Goal: Task Accomplishment & Management: Complete application form

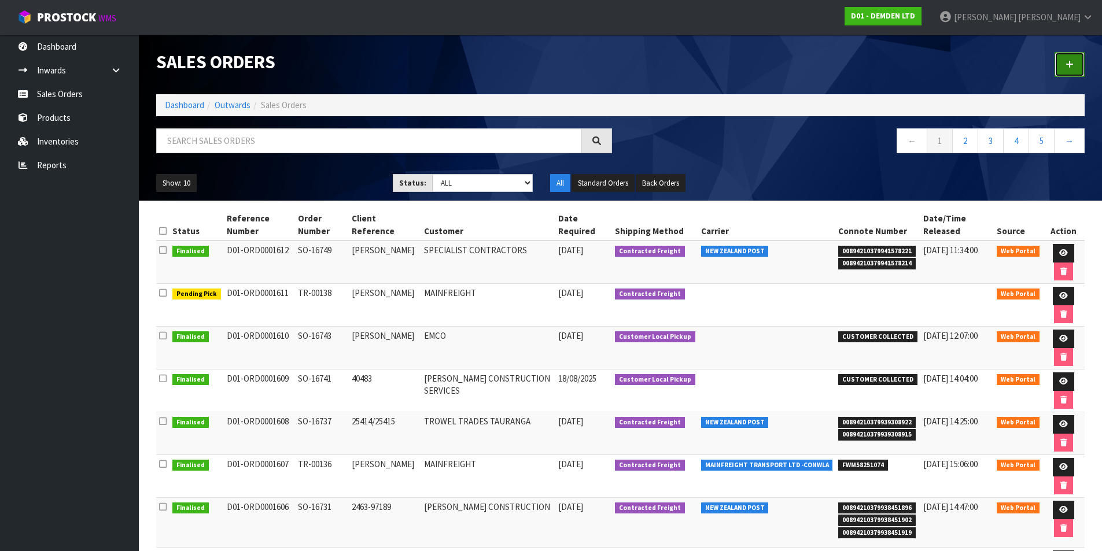
click at [1072, 64] on icon at bounding box center [1070, 64] width 8 height 9
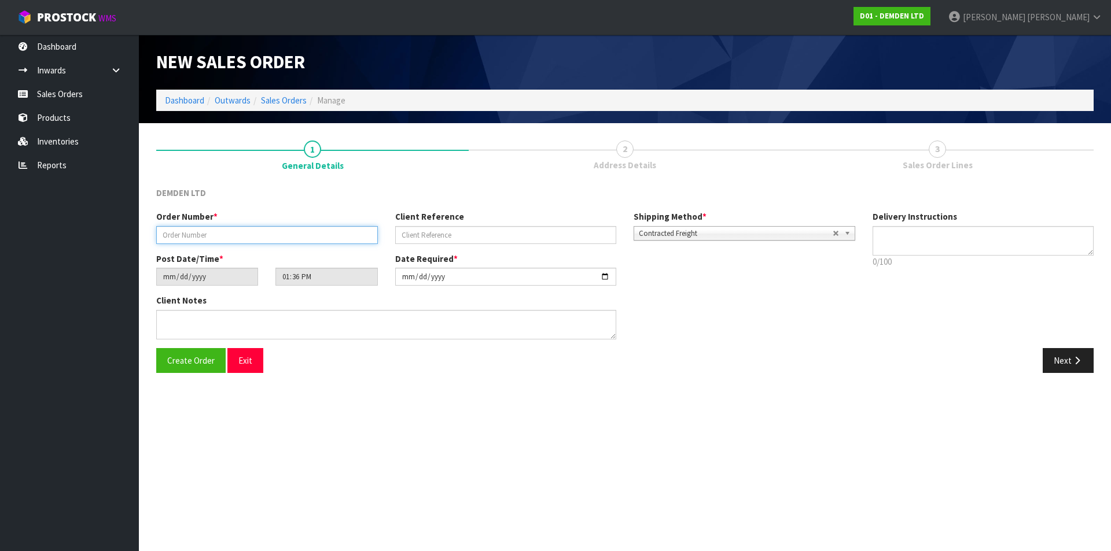
click at [255, 233] on input "text" at bounding box center [267, 235] width 222 height 18
type input "SO-16751"
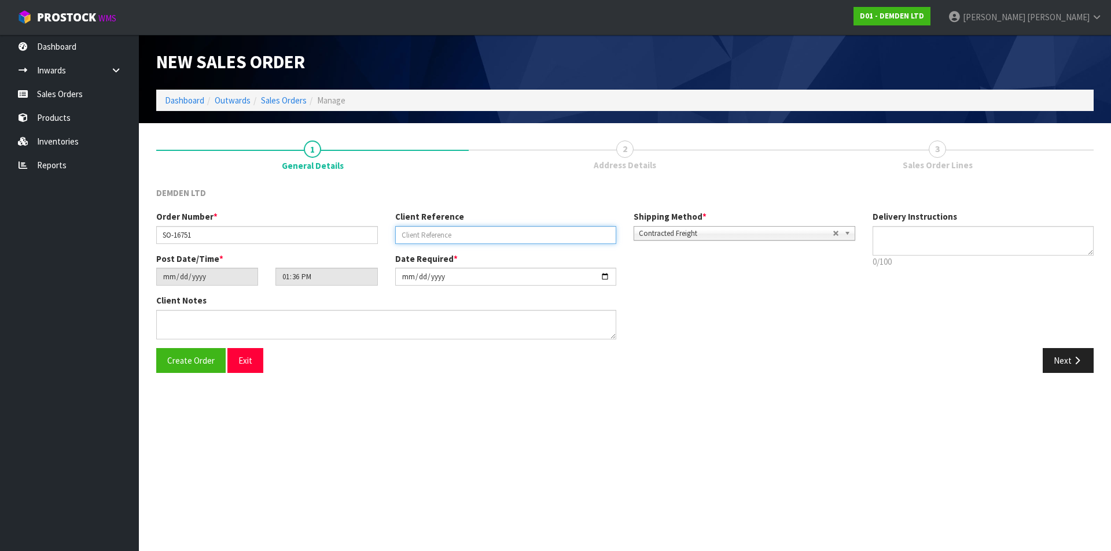
paste input "25002911 / [GEOGRAPHIC_DATA]"
type input "25002911 / [GEOGRAPHIC_DATA]"
click at [1069, 356] on button "Next" at bounding box center [1067, 360] width 51 height 25
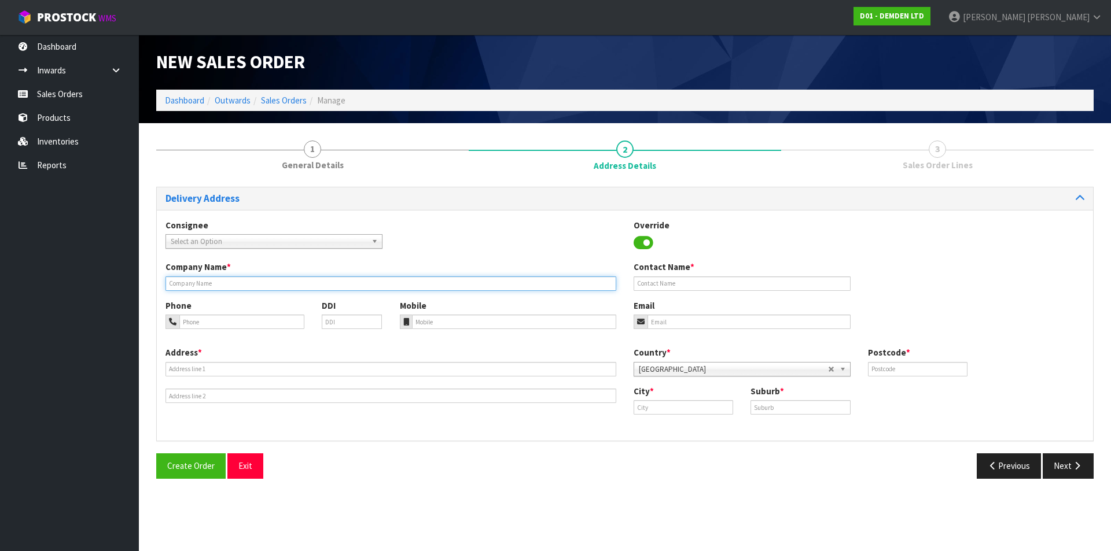
click at [193, 281] on input "text" at bounding box center [390, 284] width 451 height 14
type input "GHELLA ABERGELDIE JV"
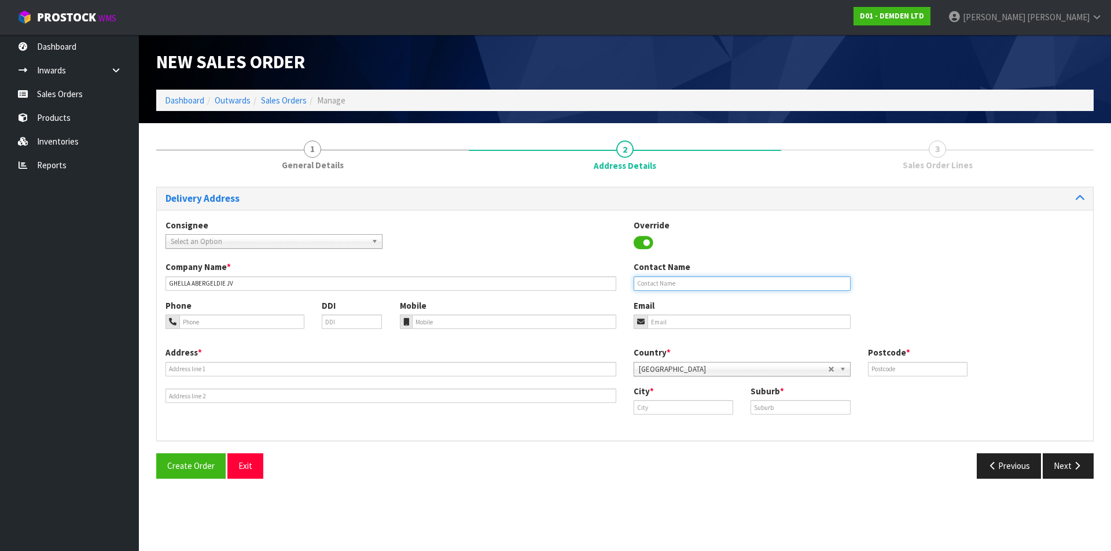
click at [681, 285] on input "text" at bounding box center [741, 284] width 217 height 14
paste input "[PERSON_NAME]"
type input "[PERSON_NAME]"
click at [441, 318] on input "tel" at bounding box center [514, 322] width 205 height 14
paste input "021 630 317"
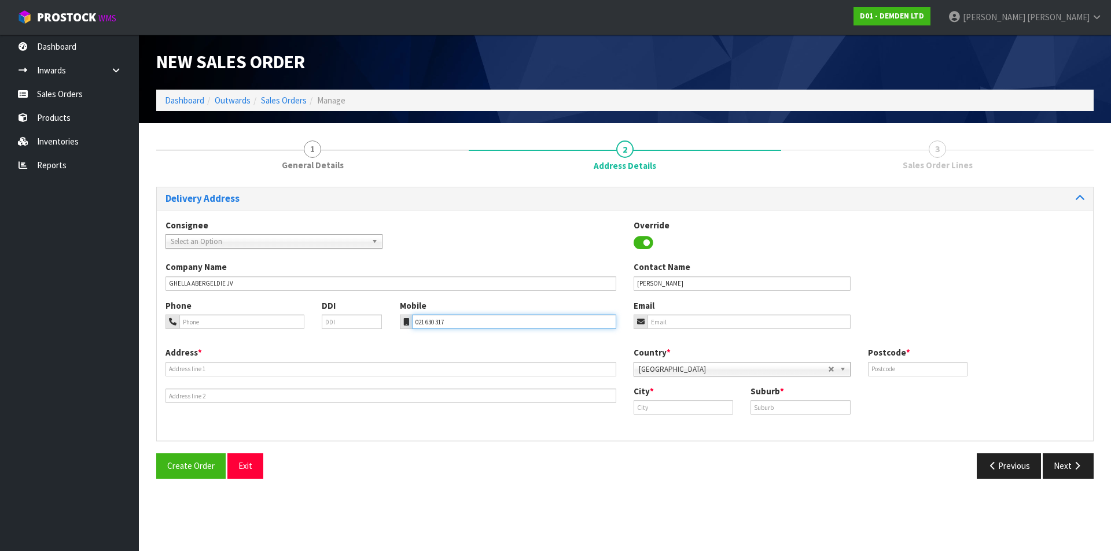
type input "021 630 317"
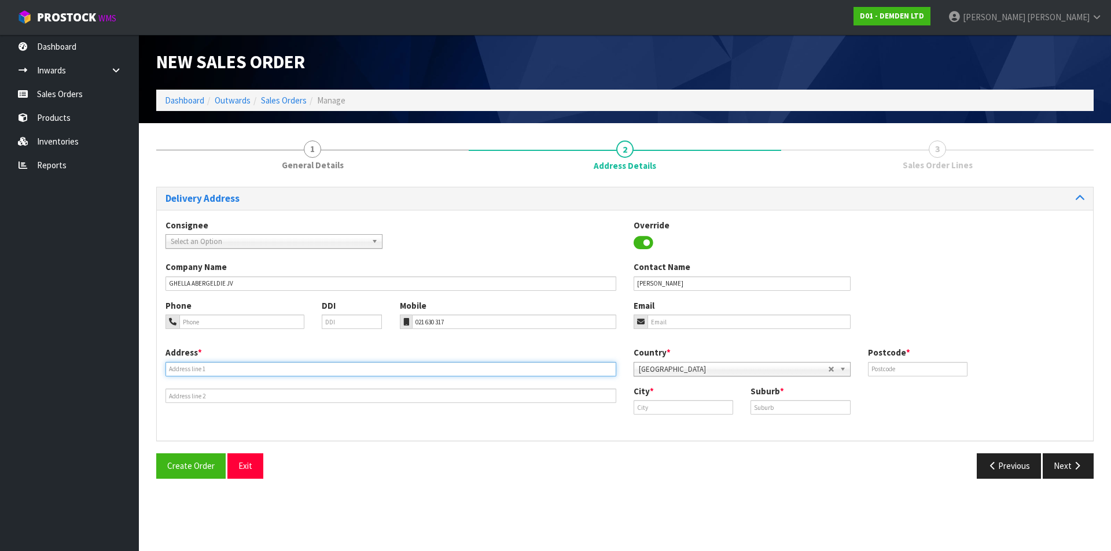
click at [204, 366] on input "text" at bounding box center [390, 369] width 451 height 14
type input "C/- [STREET_ADDRESS] (ENTRY AT [PERSON_NAME][GEOGRAPHIC_DATA])"
type input "1021"
click at [657, 404] on input "text" at bounding box center [682, 407] width 99 height 14
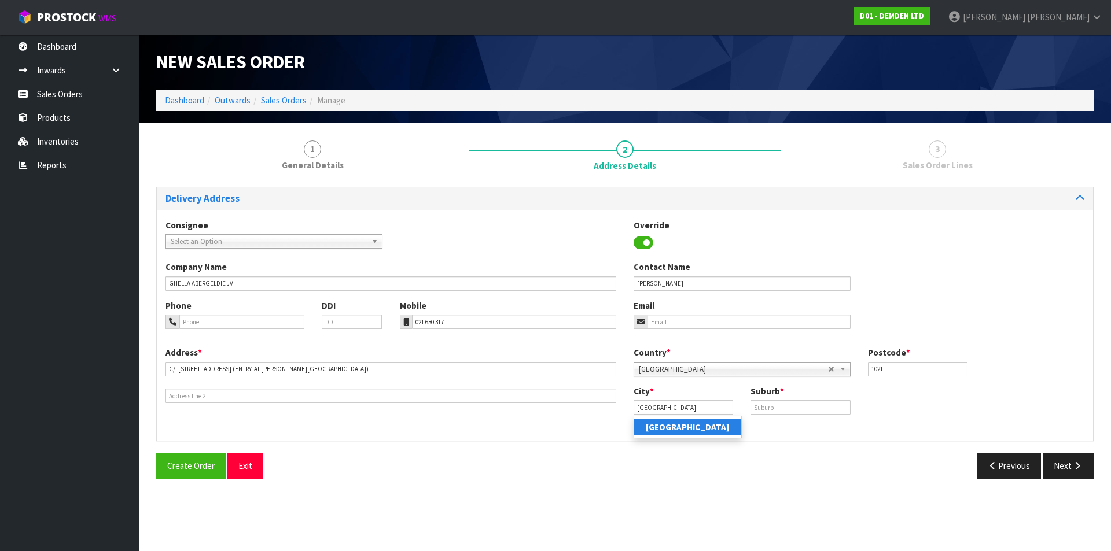
click at [669, 430] on strong "[GEOGRAPHIC_DATA]" at bounding box center [688, 427] width 84 height 11
type input "[GEOGRAPHIC_DATA]"
click at [766, 408] on input "text" at bounding box center [799, 407] width 99 height 14
type input "[PERSON_NAME]"
click at [1077, 465] on icon "button" at bounding box center [1076, 466] width 11 height 9
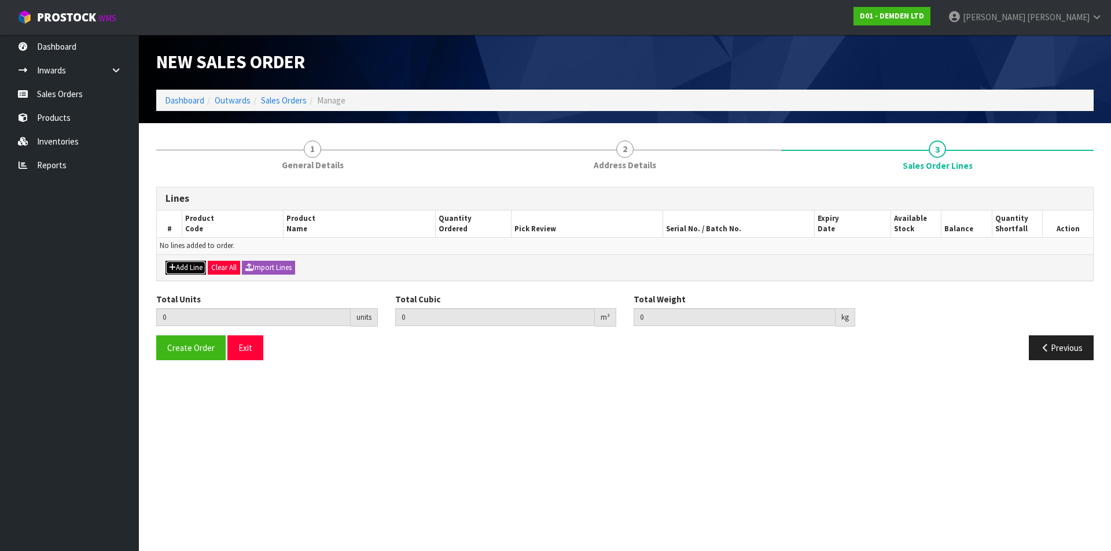
click at [185, 266] on button "Add Line" at bounding box center [185, 268] width 40 height 14
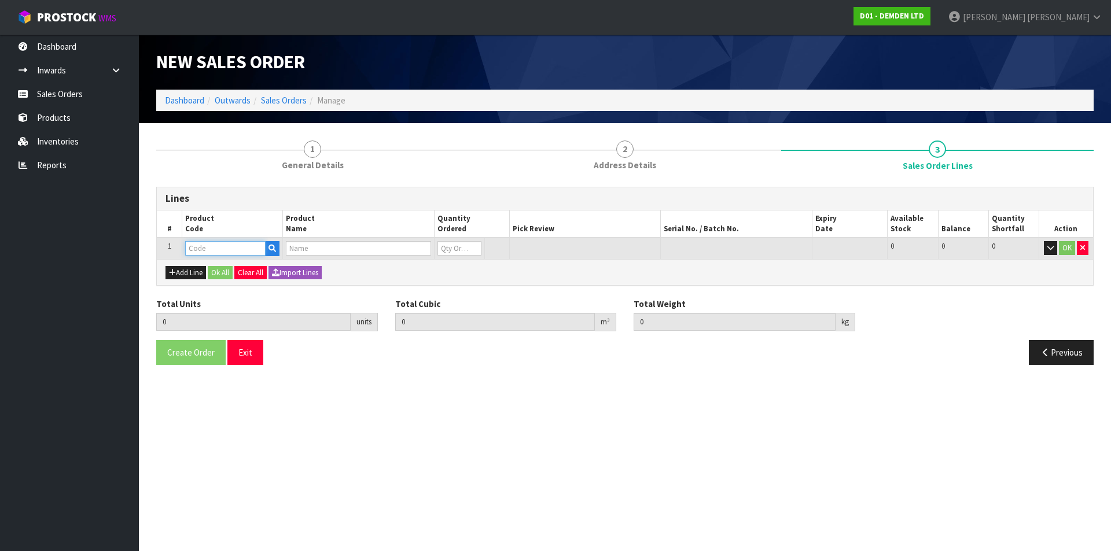
click at [209, 248] on input "text" at bounding box center [225, 248] width 80 height 14
type input "200020"
type input "0.000000"
type input "0.000"
type input "KUNISEAL 20 LM"
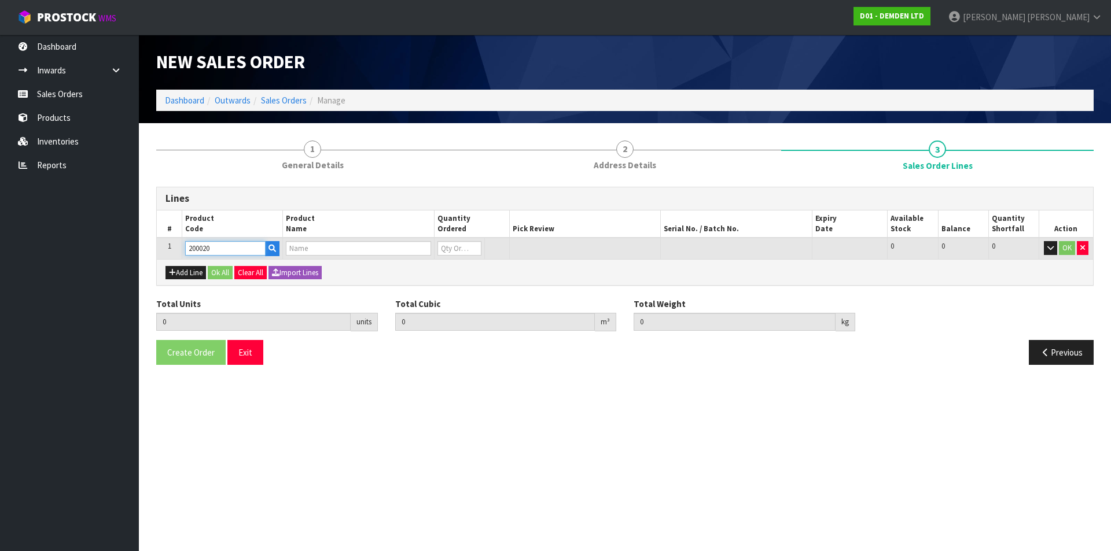
type input "0"
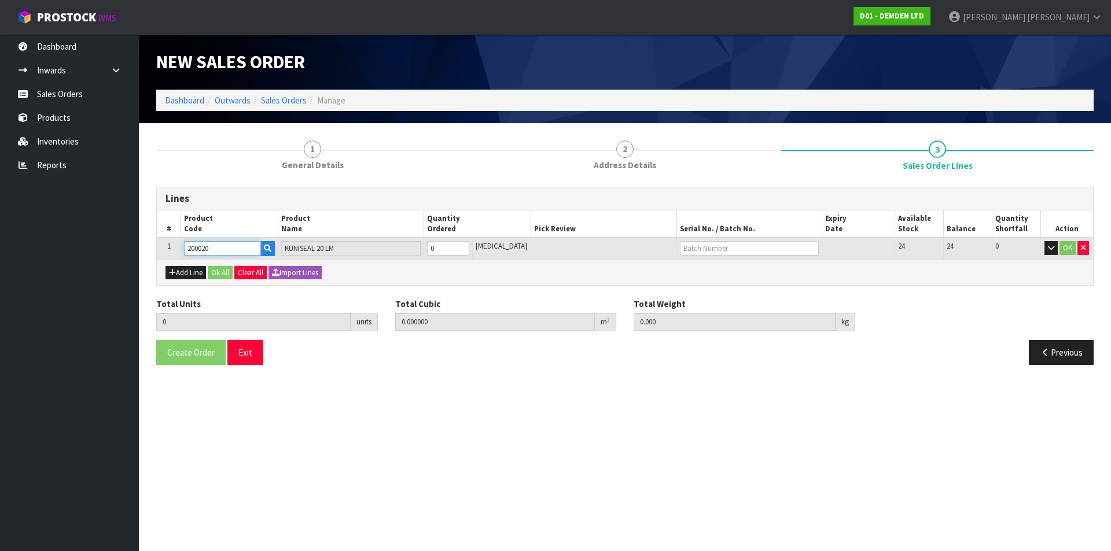
type input "200020"
type input "1"
type input "0.011664"
type input "8.62"
type input "1"
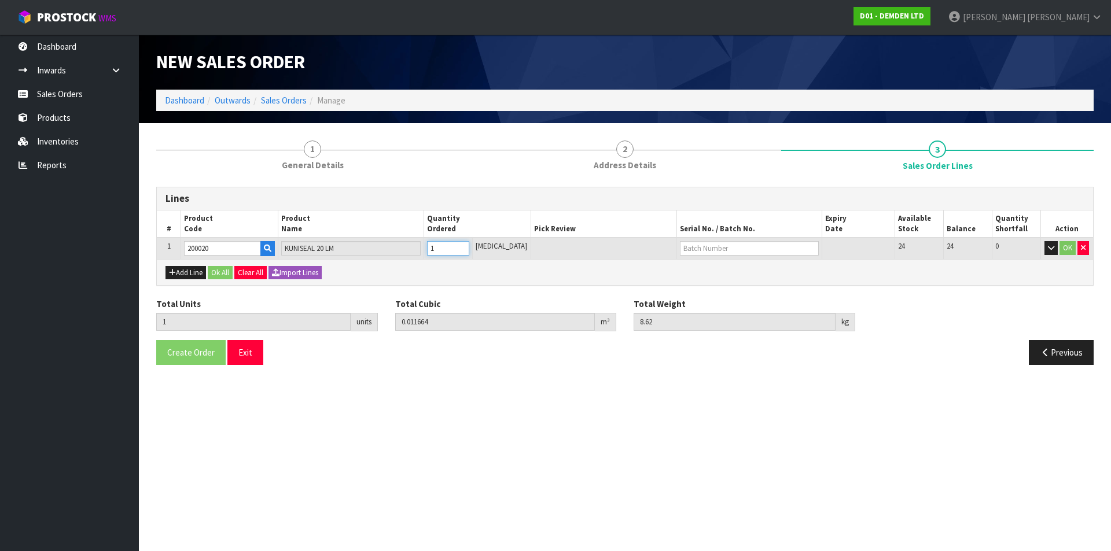
click at [469, 246] on input "1" at bounding box center [448, 248] width 42 height 14
click at [680, 251] on input "text" at bounding box center [749, 248] width 139 height 14
click at [681, 267] on link "H-401" at bounding box center [710, 268] width 91 height 16
type input "H-401"
click at [219, 271] on button "Ok All" at bounding box center [220, 273] width 25 height 14
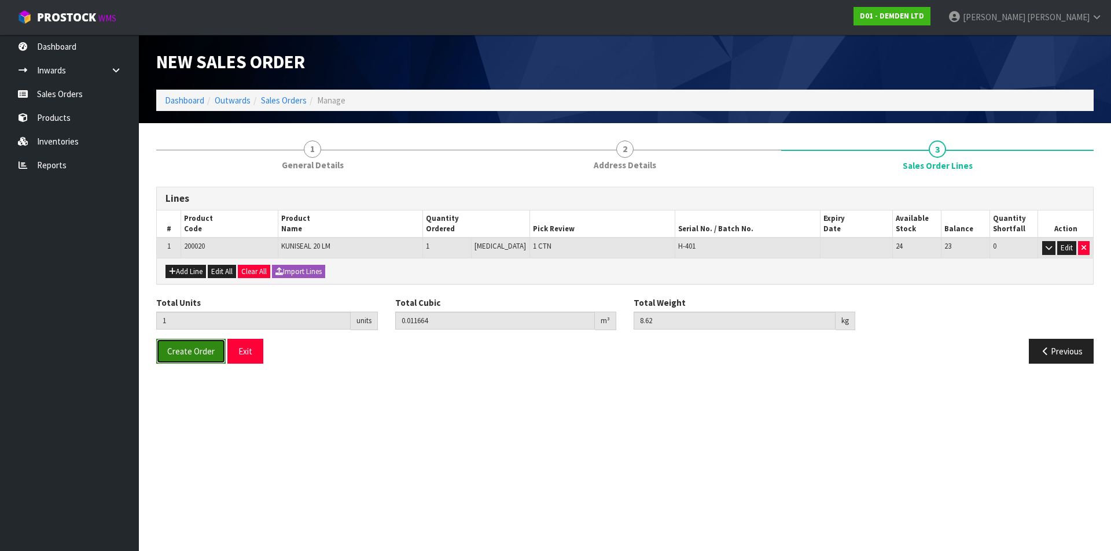
click at [193, 353] on span "Create Order" at bounding box center [190, 351] width 47 height 11
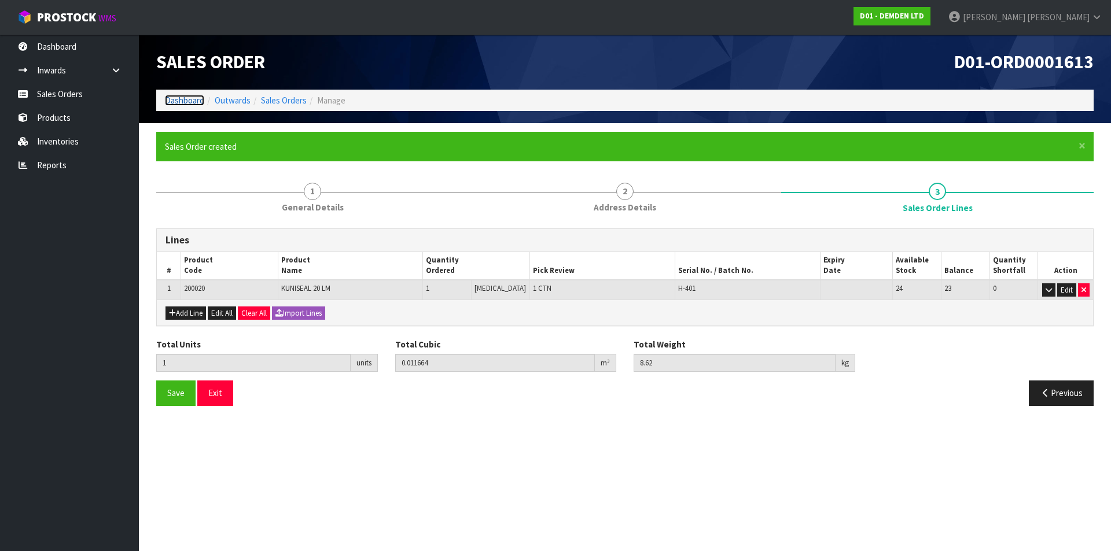
click at [173, 103] on link "Dashboard" at bounding box center [184, 100] width 39 height 11
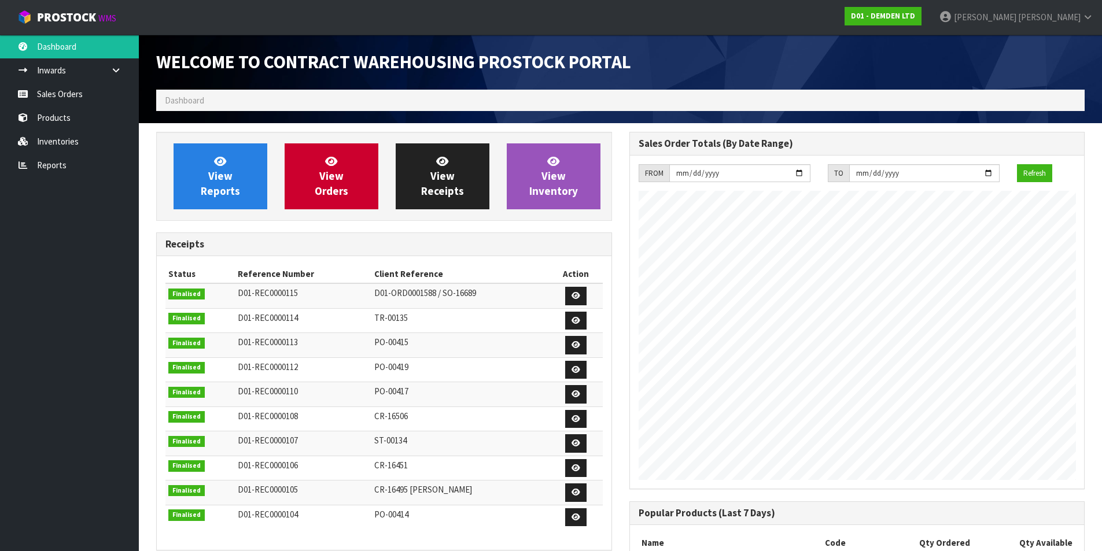
scroll to position [529, 473]
click at [345, 189] on span "View Orders" at bounding box center [332, 175] width 34 height 43
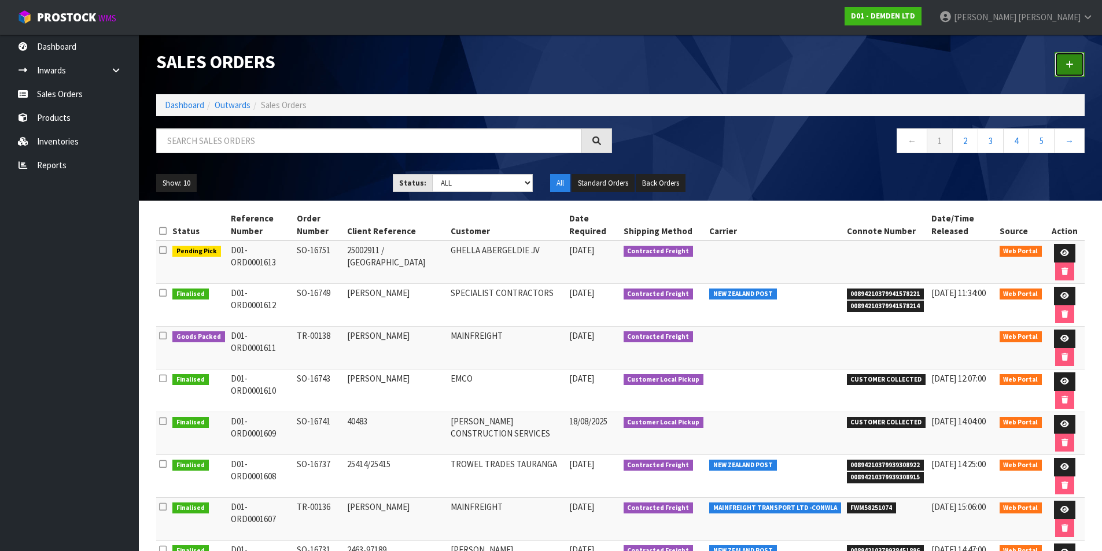
click at [1060, 60] on link at bounding box center [1070, 64] width 30 height 25
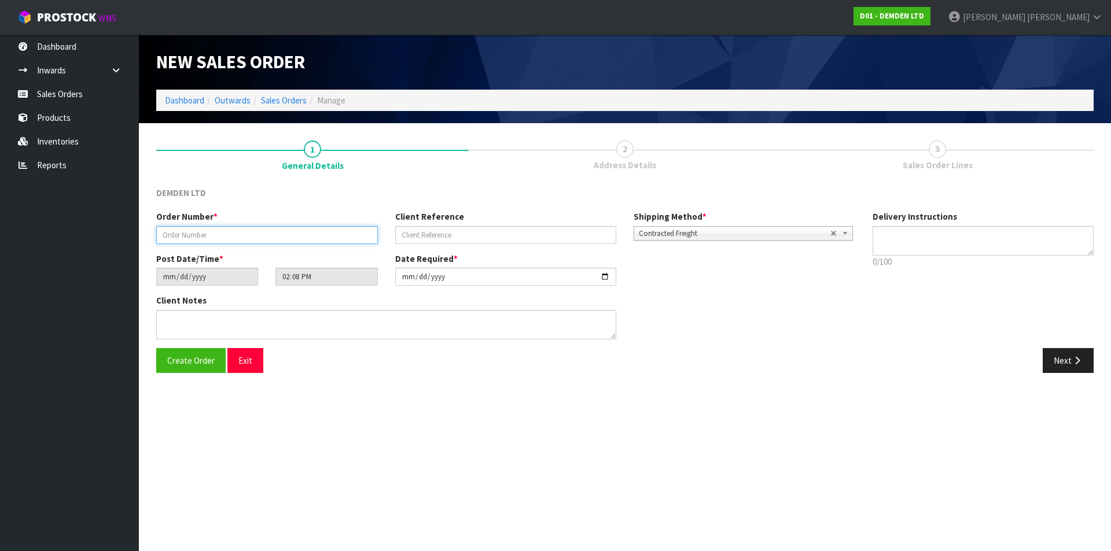
click at [275, 234] on input "text" at bounding box center [267, 235] width 222 height 18
type input "SO-16752"
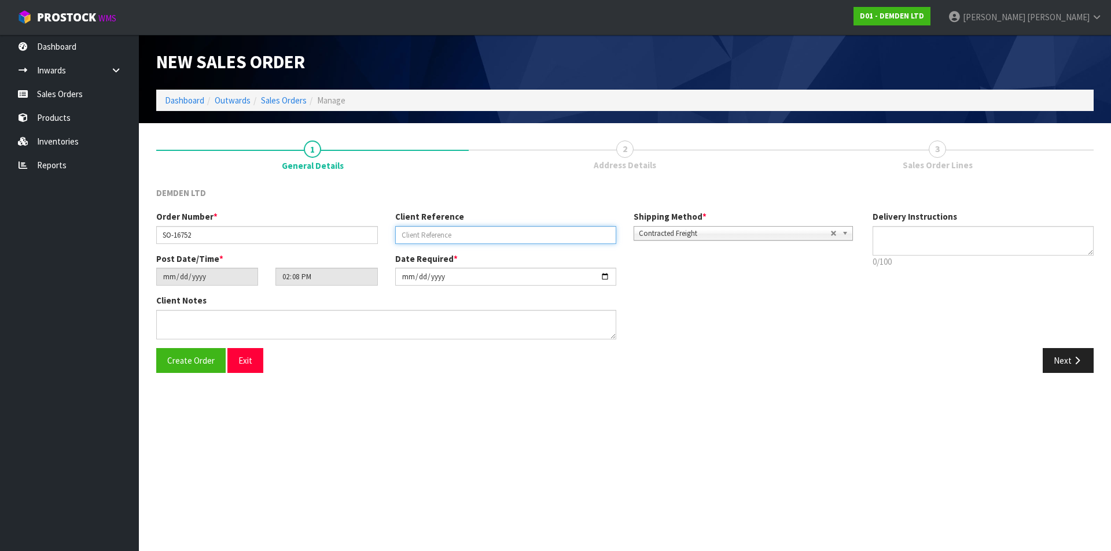
click at [479, 231] on input "text" at bounding box center [506, 235] width 222 height 18
paste input "2060541"
type input "2060541"
click at [1058, 362] on button "Next" at bounding box center [1067, 360] width 51 height 25
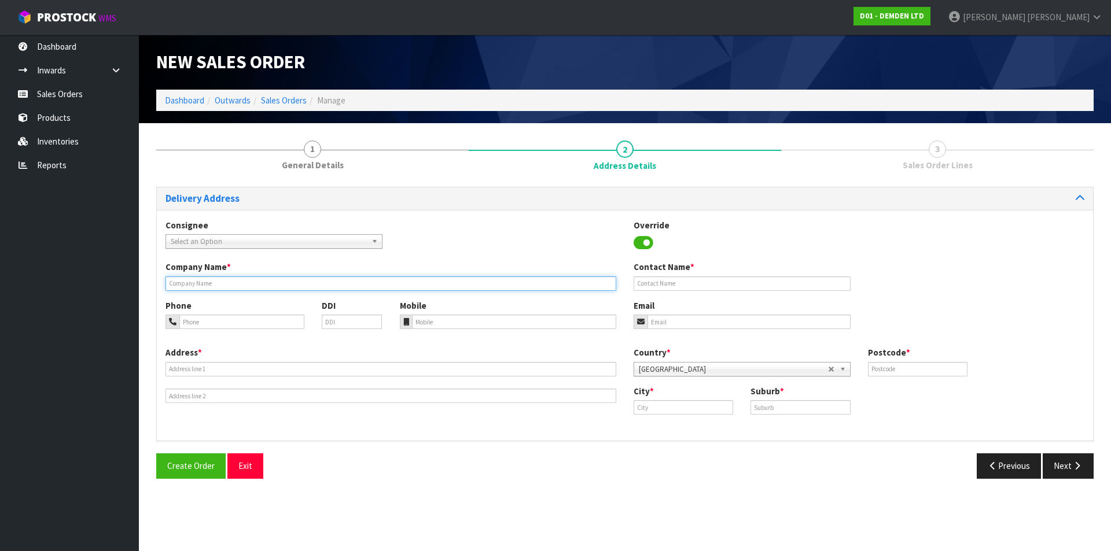
click at [223, 282] on input "text" at bounding box center [390, 284] width 451 height 14
type input "PLACEMAKERS WARKWORTH"
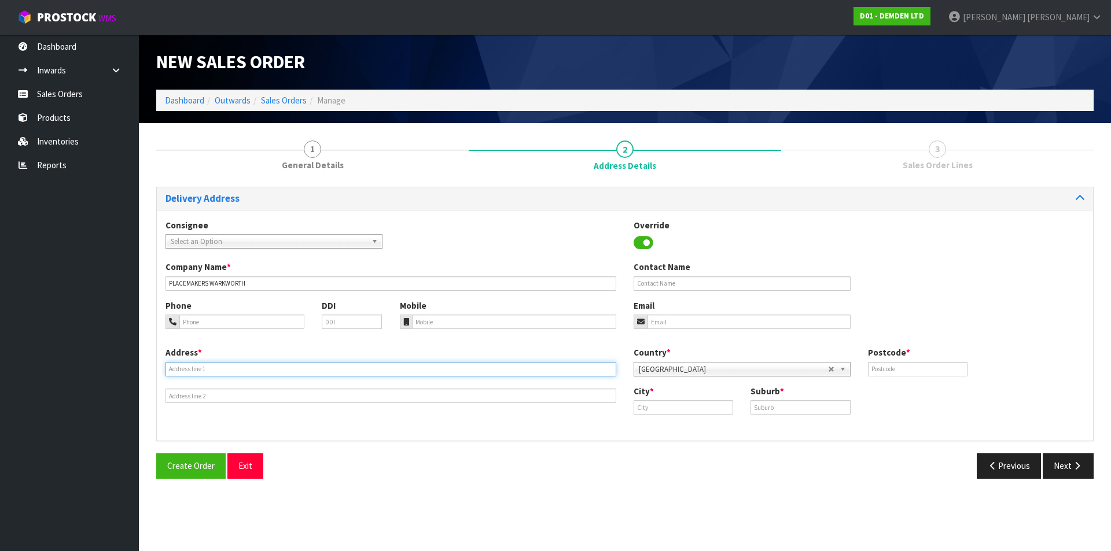
click at [207, 363] on input "text" at bounding box center [390, 369] width 451 height 14
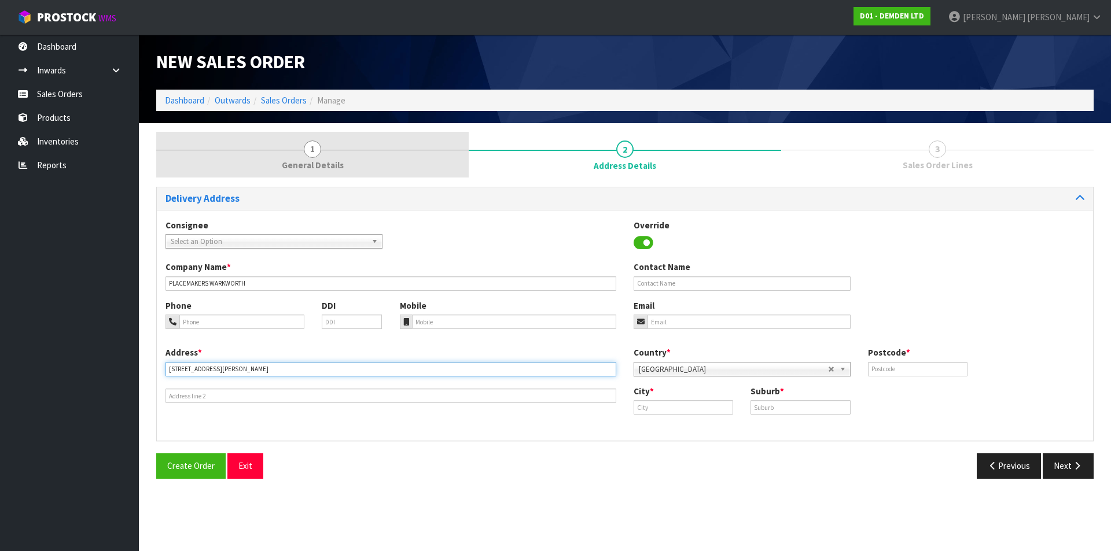
type input "[STREET_ADDRESS][PERSON_NAME]"
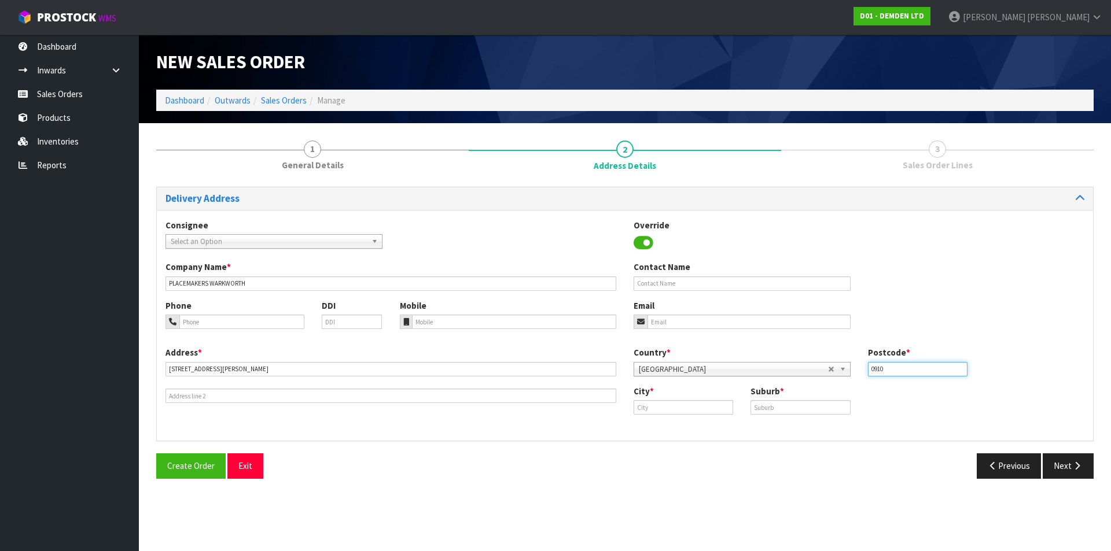
type input "0910"
click at [682, 427] on strong "Warkworth" at bounding box center [668, 427] width 45 height 11
type input "Warkworth"
click at [788, 401] on input "text" at bounding box center [799, 407] width 99 height 14
type input "WARKWORTH"
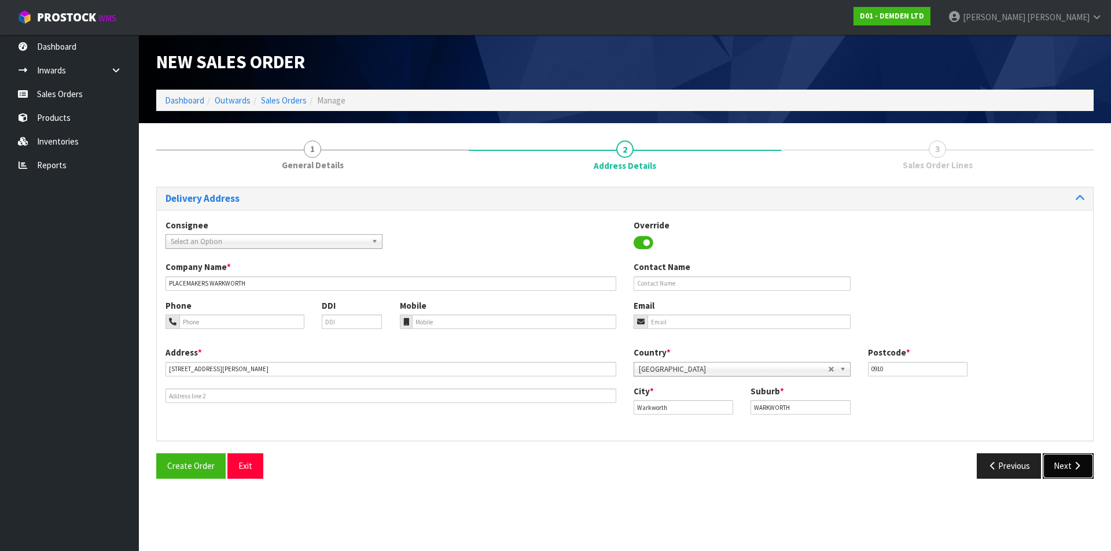
click at [1068, 459] on button "Next" at bounding box center [1067, 466] width 51 height 25
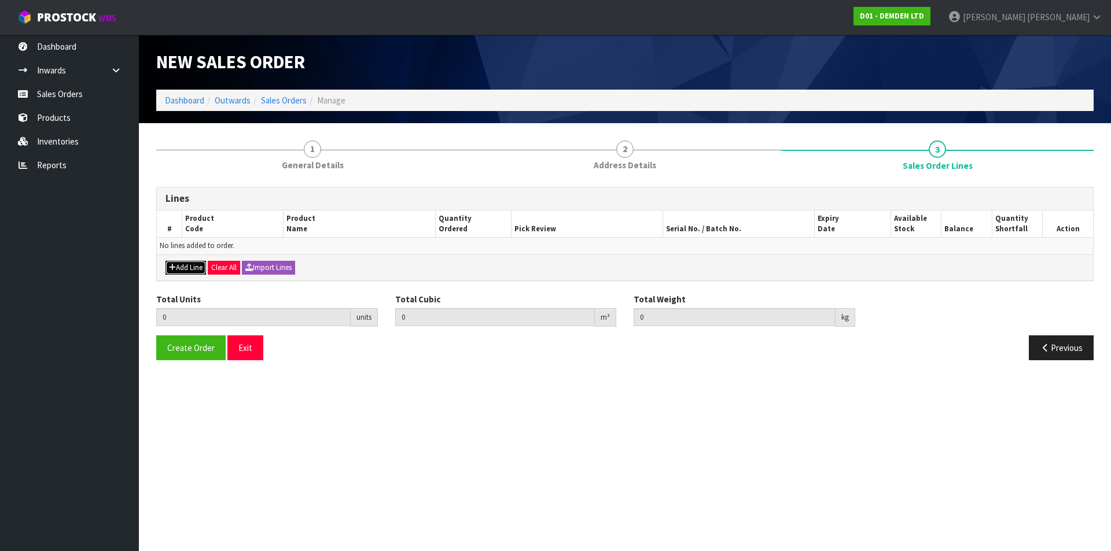
click at [180, 267] on button "Add Line" at bounding box center [185, 268] width 40 height 14
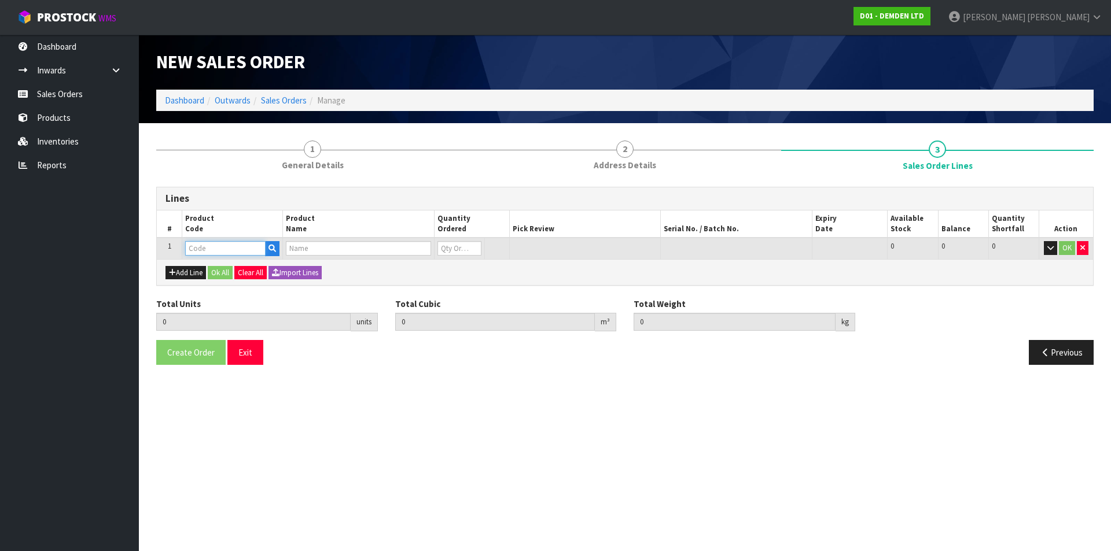
click at [193, 248] on input "text" at bounding box center [225, 248] width 80 height 14
type input "160020"
type input "0.000000"
type input "0.000"
type input "XYPEX PATCH N PLUG 20KG"
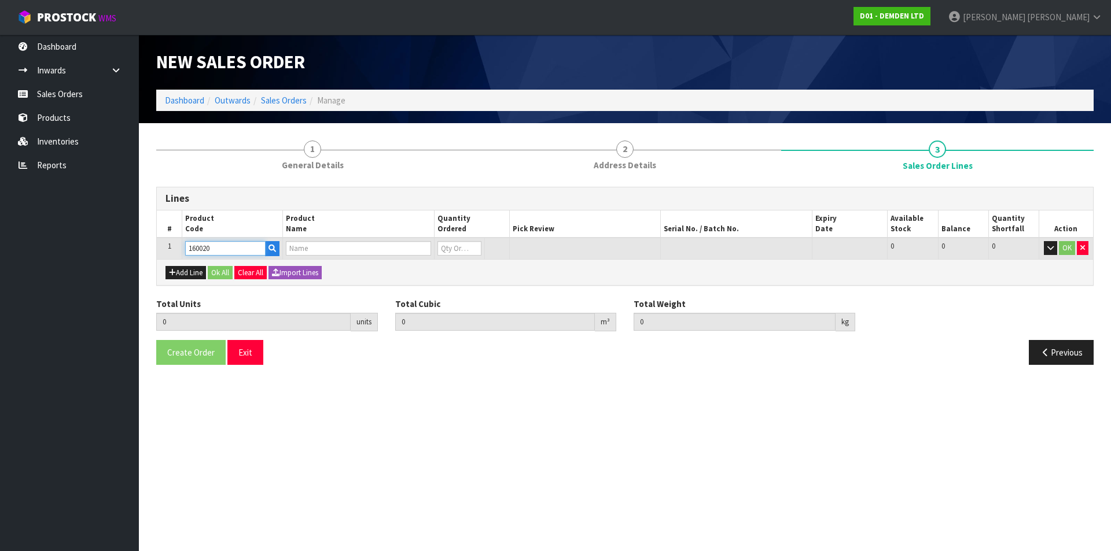
type input "0"
type input "160020"
type input "1"
type input "0.0369"
type input "20.8"
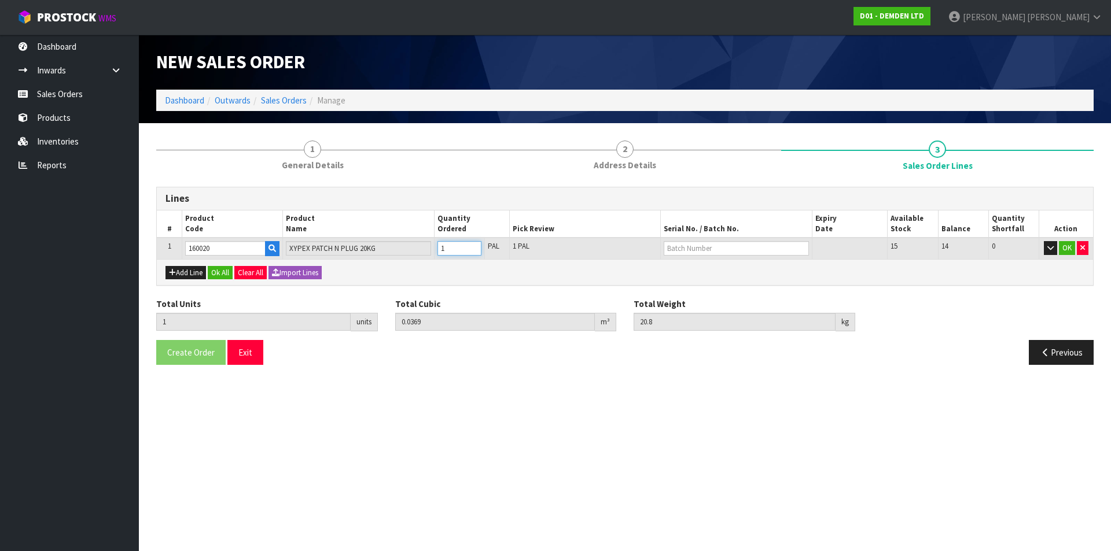
type input "1"
click at [474, 248] on input "1" at bounding box center [459, 248] width 44 height 14
click at [692, 246] on input "text" at bounding box center [735, 248] width 145 height 14
click at [681, 270] on link "12825AL" at bounding box center [710, 268] width 91 height 16
type input "12825AL"
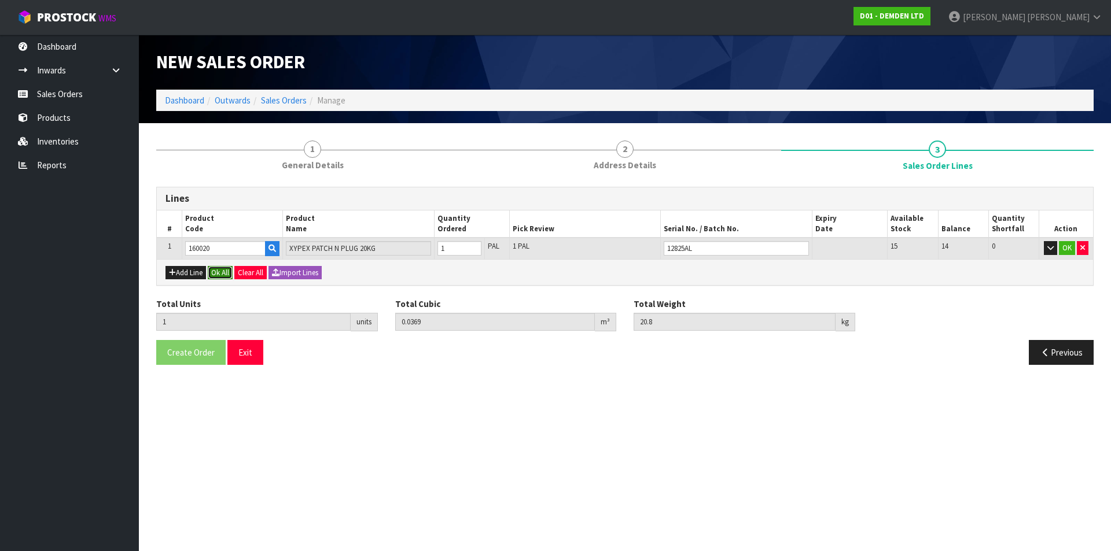
click at [222, 275] on button "Ok All" at bounding box center [220, 273] width 25 height 14
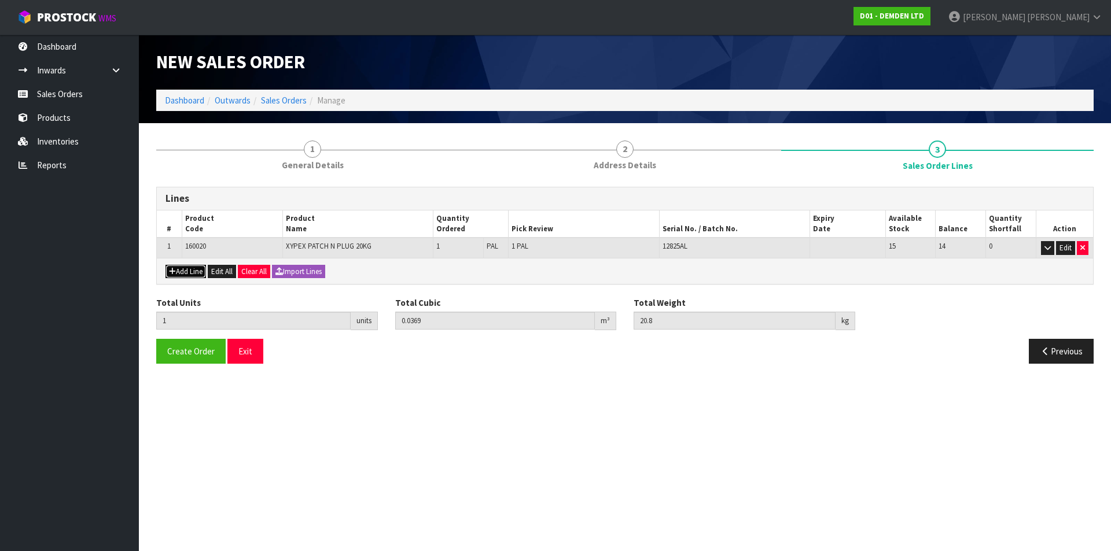
click at [189, 267] on button "Add Line" at bounding box center [185, 272] width 40 height 14
type input "0"
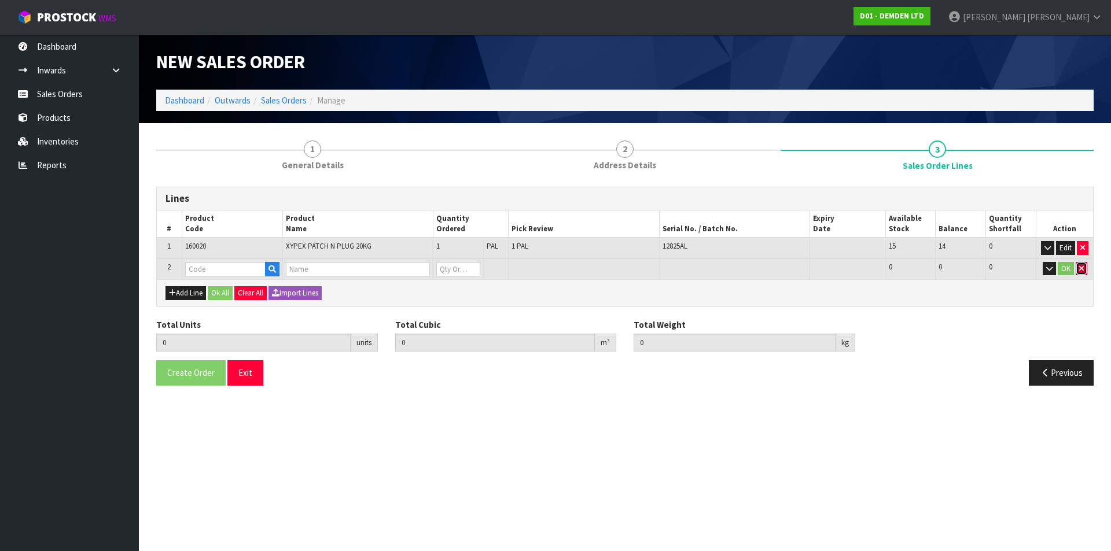
click at [1085, 269] on button "button" at bounding box center [1081, 269] width 12 height 14
type input "1"
type input "0.0369"
type input "20.8"
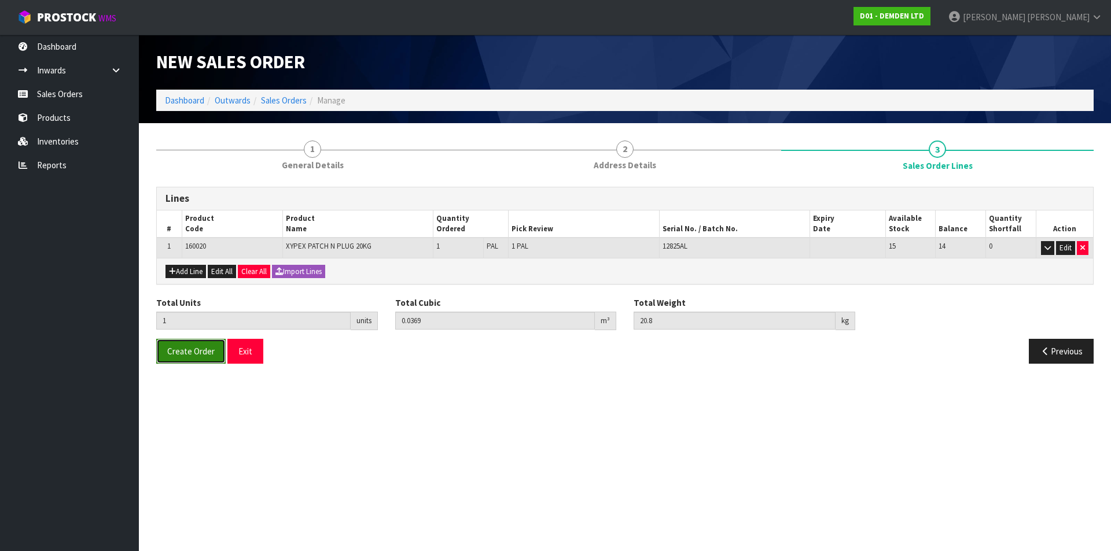
click at [200, 351] on span "Create Order" at bounding box center [190, 351] width 47 height 11
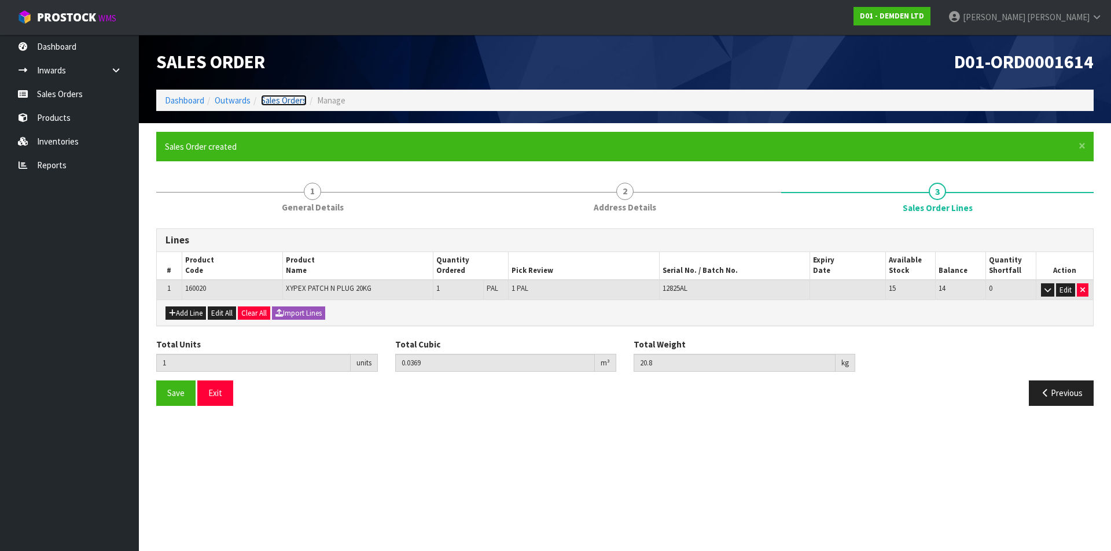
click at [278, 95] on link "Sales Orders" at bounding box center [284, 100] width 46 height 11
